Goal: Task Accomplishment & Management: Manage account settings

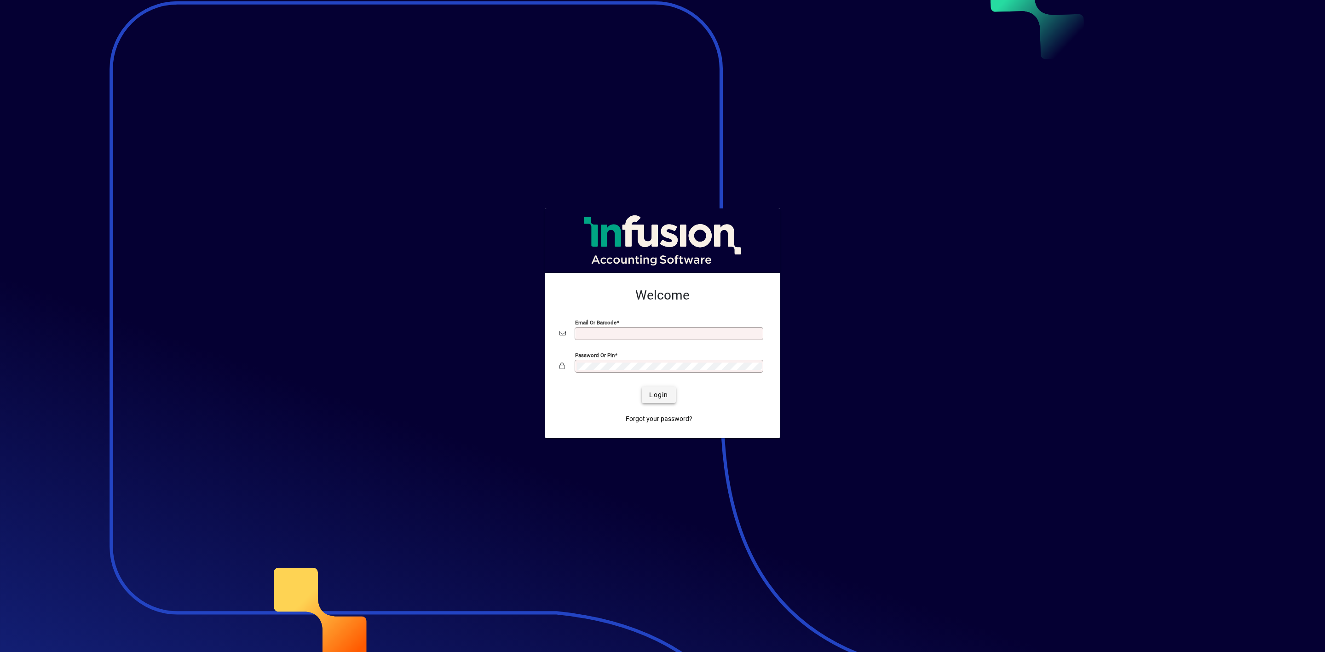
type input "**********"
click at [661, 397] on span "Login" at bounding box center [658, 395] width 19 height 10
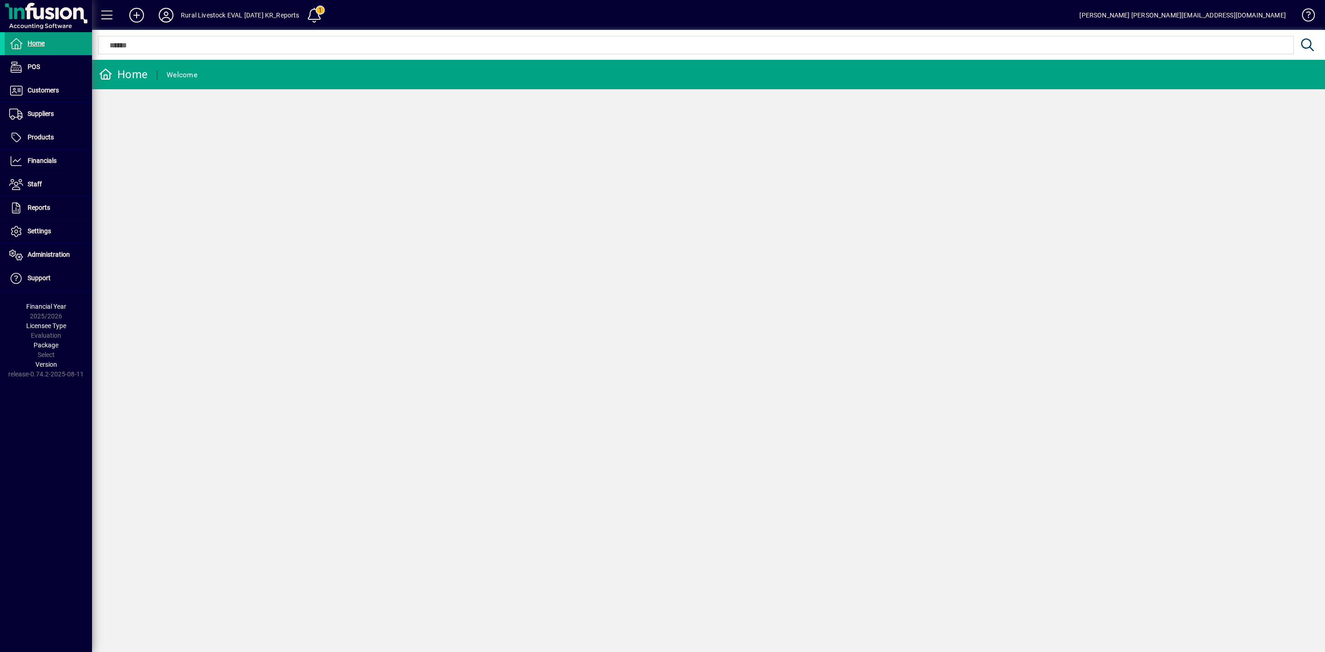
click at [166, 14] on icon at bounding box center [166, 15] width 18 height 15
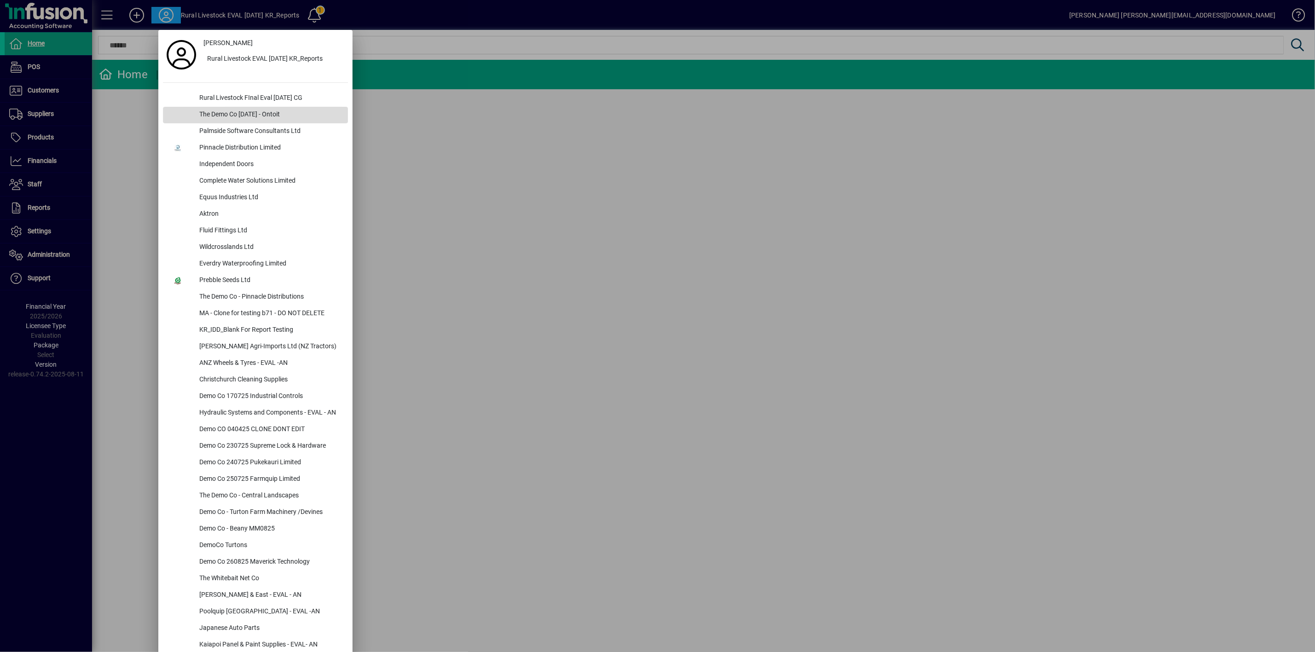
click at [228, 114] on div "The Demo Co [DATE] - Ontoit" at bounding box center [270, 115] width 156 height 17
